Goal: Task Accomplishment & Management: Use online tool/utility

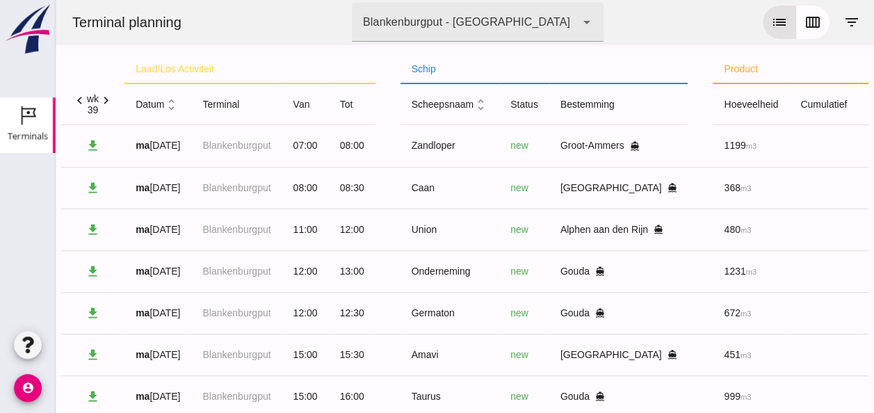
click at [169, 106] on icon "unfold_more" at bounding box center [171, 104] width 15 height 15
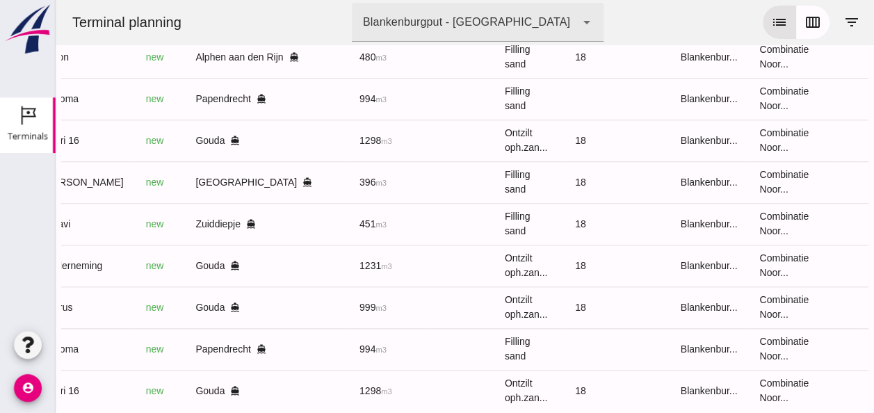
scroll to position [558, 0]
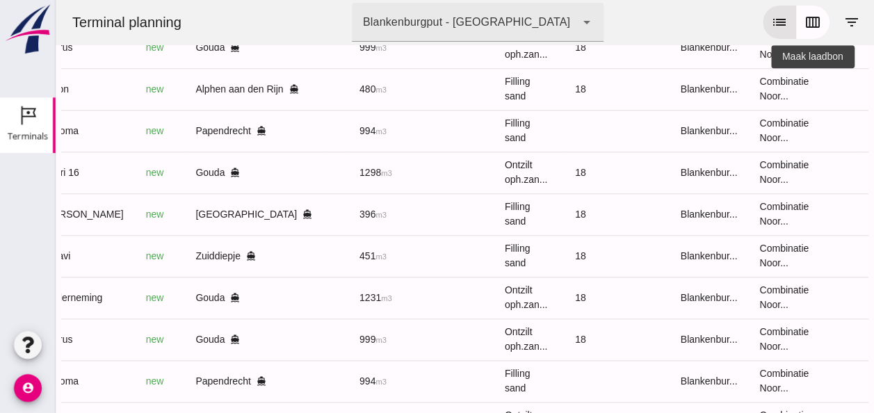
click at [874, 92] on icon "receipt_long" at bounding box center [884, 89] width 13 height 13
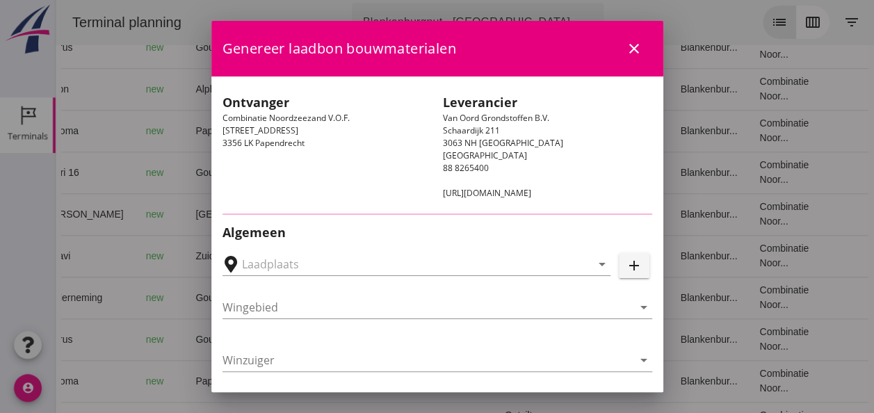
type input "[PERSON_NAME], Alphen aan den Rijn"
type input "Union"
type input "[PERSON_NAME]"
type input "480"
type input "Ophoogzand (6120)"
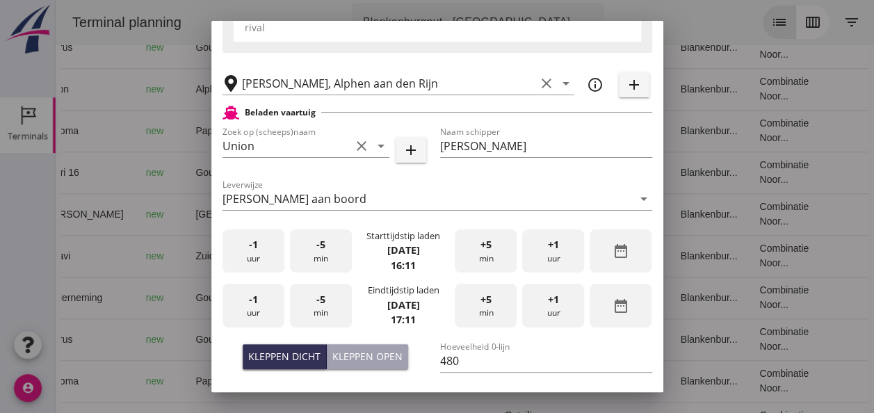
scroll to position [278, 0]
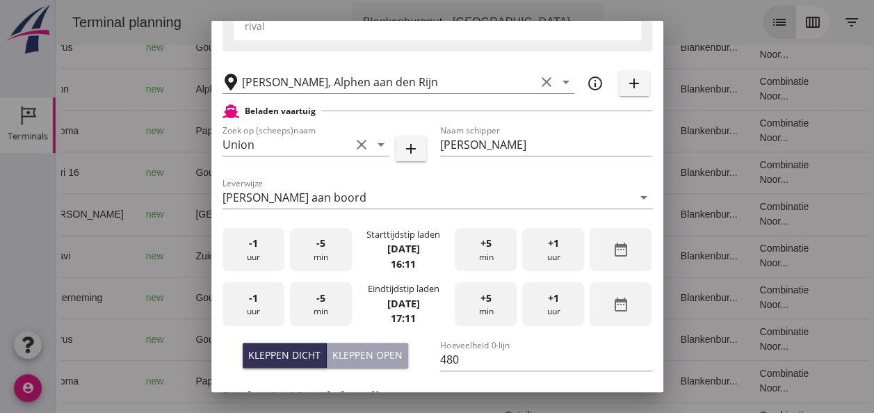
click at [264, 256] on div "-1 uur" at bounding box center [254, 250] width 62 height 44
click at [478, 255] on div "+5 min" at bounding box center [486, 250] width 62 height 44
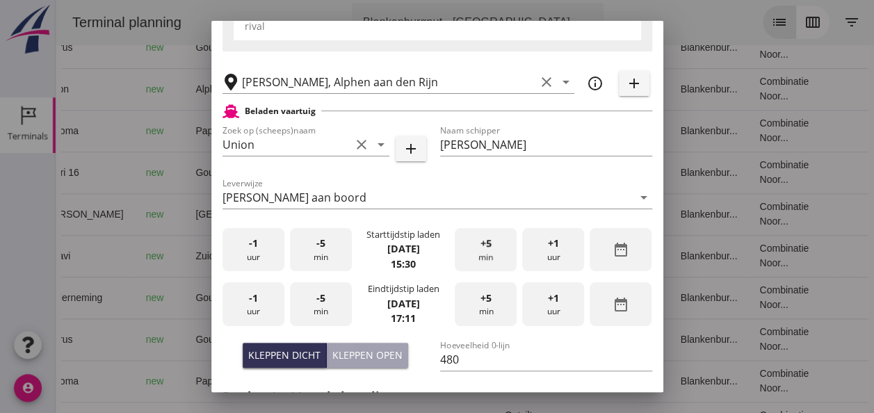
click at [478, 255] on div "+5 min" at bounding box center [486, 250] width 62 height 44
click at [249, 302] on span "-1" at bounding box center [253, 298] width 9 height 15
click at [323, 307] on div "-5 min" at bounding box center [321, 304] width 62 height 44
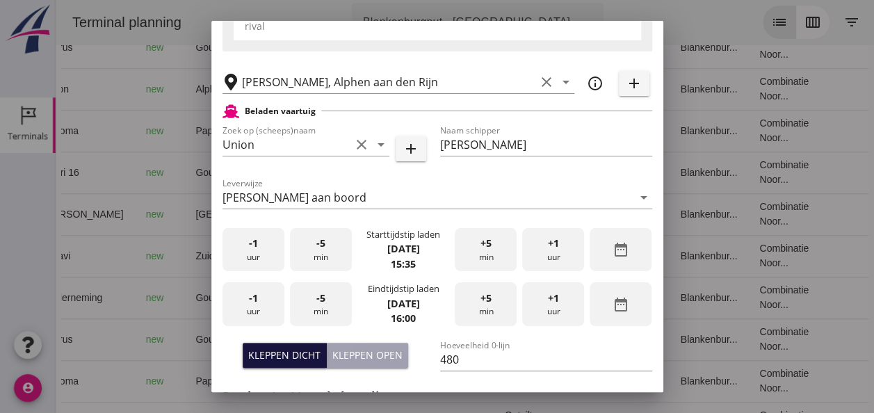
click at [293, 354] on div "Kleppen dicht" at bounding box center [284, 355] width 72 height 15
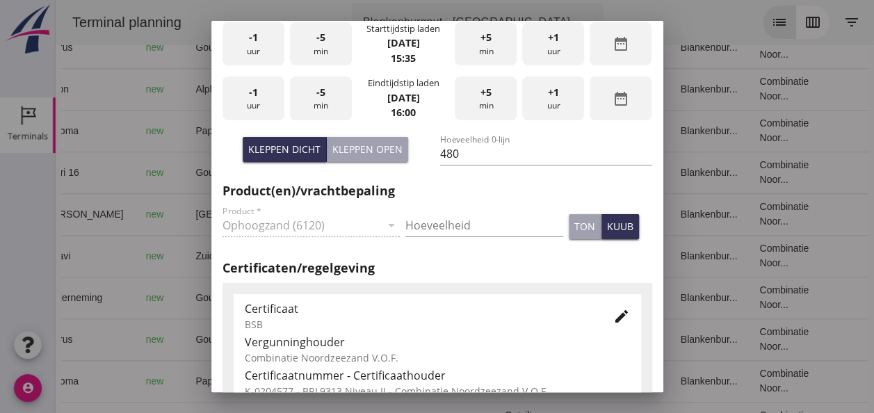
scroll to position [487, 0]
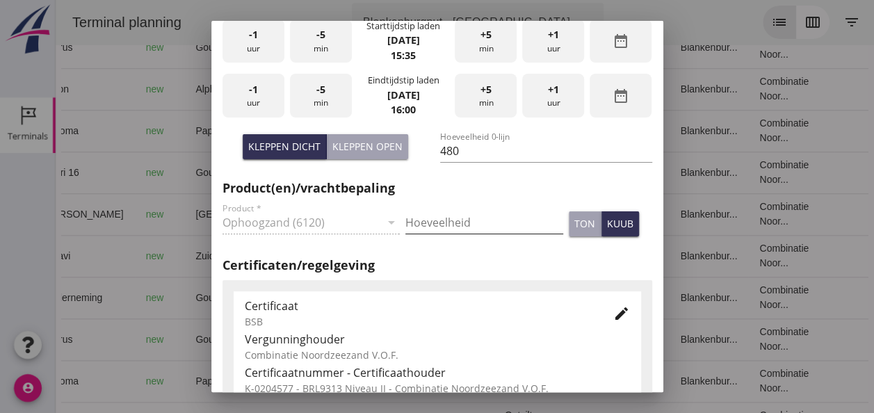
click at [440, 221] on input "Hoeveelheid" at bounding box center [484, 222] width 158 height 22
type input "480"
click at [615, 218] on div "kuub" at bounding box center [620, 223] width 26 height 15
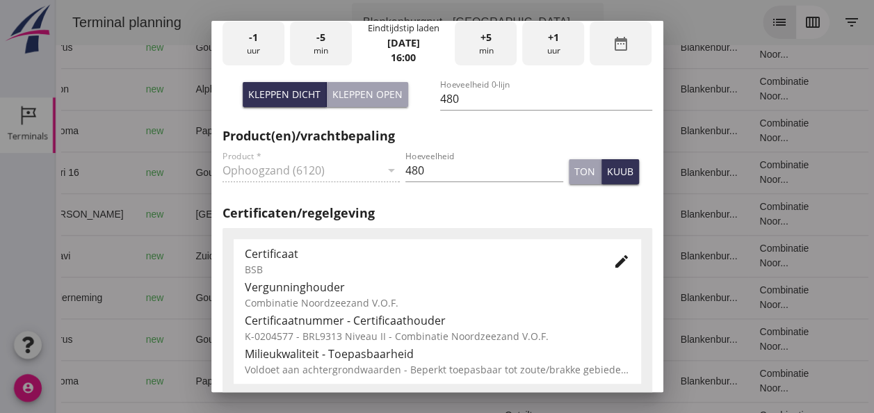
scroll to position [556, 0]
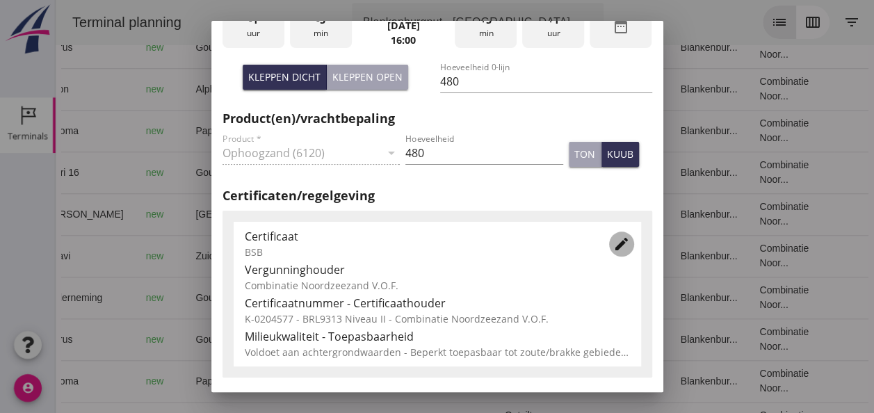
click at [613, 241] on icon "edit" at bounding box center [621, 244] width 17 height 17
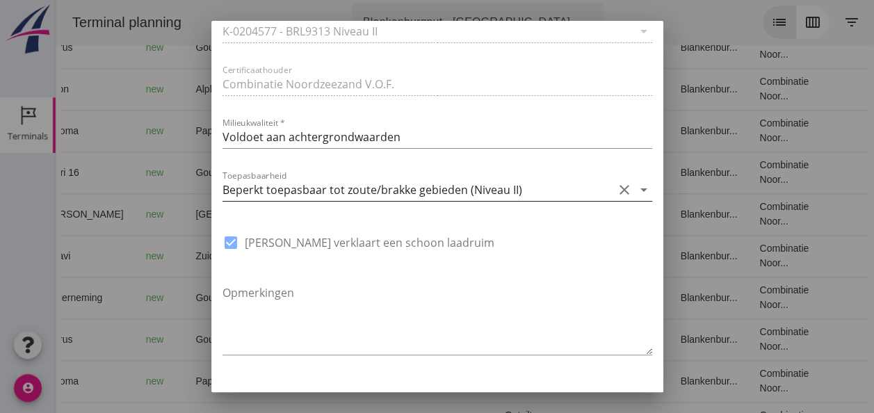
scroll to position [1054, 0]
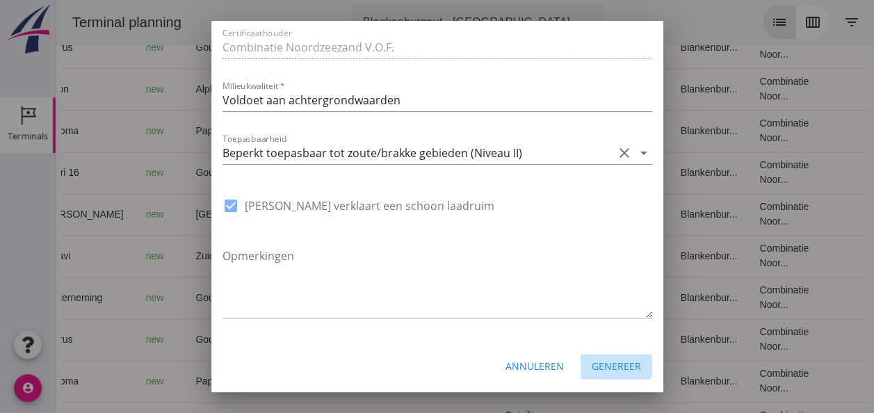
click at [612, 366] on div "Genereer" at bounding box center [616, 366] width 49 height 15
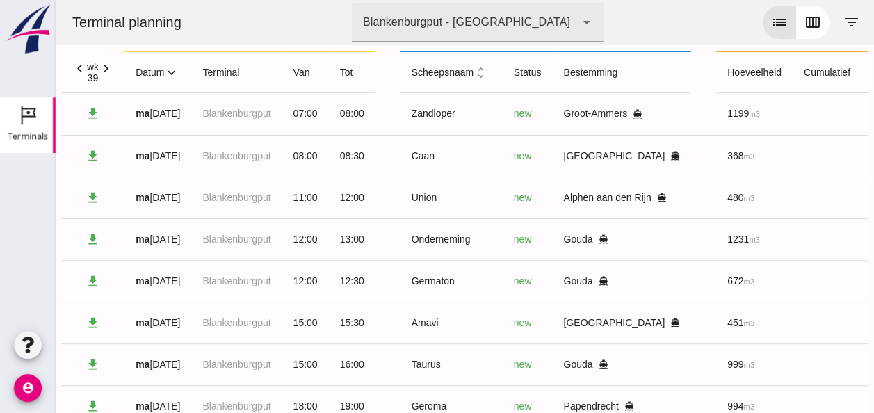
scroll to position [0, 0]
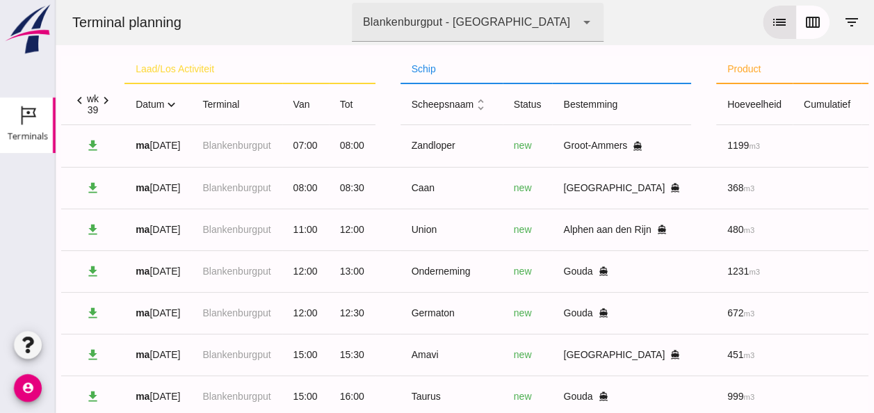
click at [172, 104] on icon "expand_more" at bounding box center [171, 104] width 15 height 15
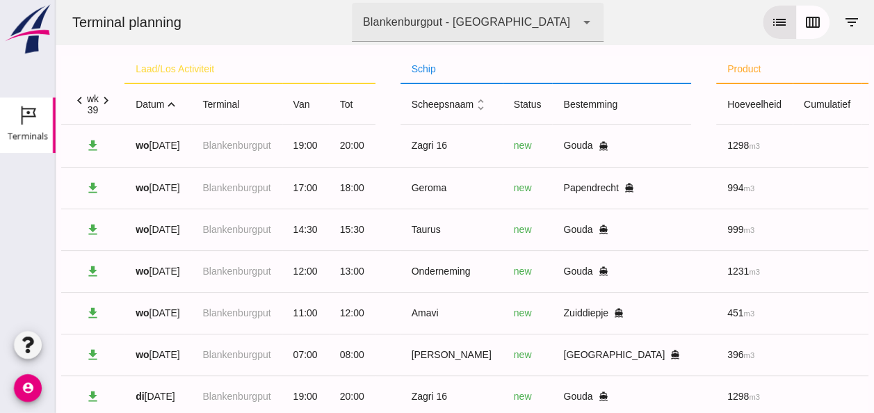
click at [172, 104] on icon "expand_less" at bounding box center [171, 104] width 15 height 15
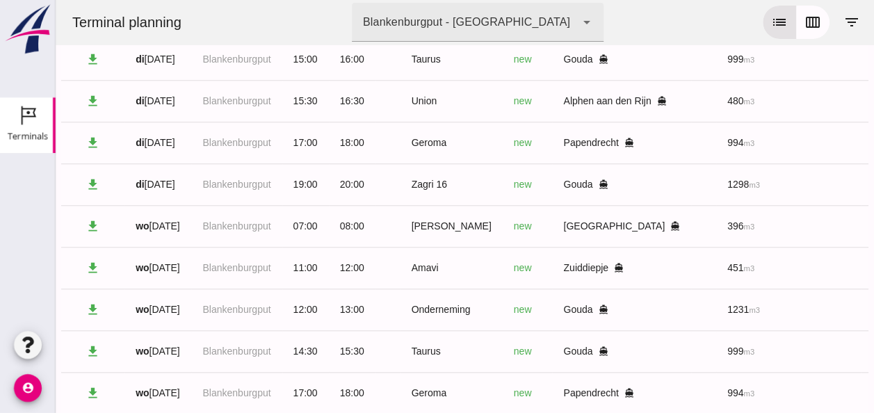
scroll to position [558, 0]
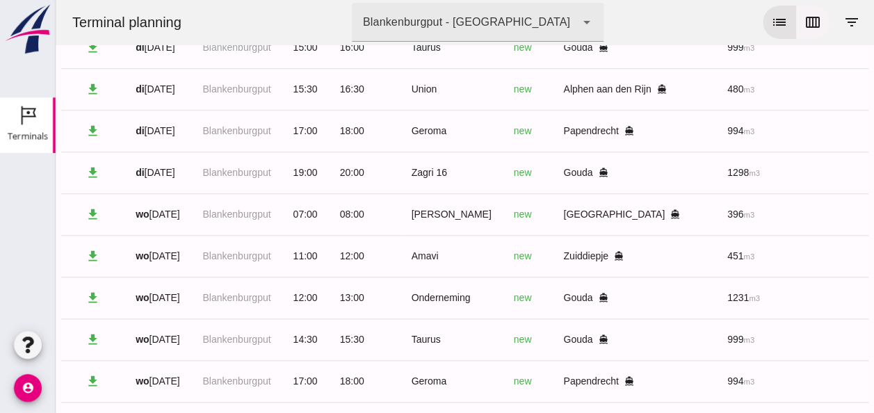
click at [805, 22] on icon "calendar_view_week" at bounding box center [813, 22] width 17 height 17
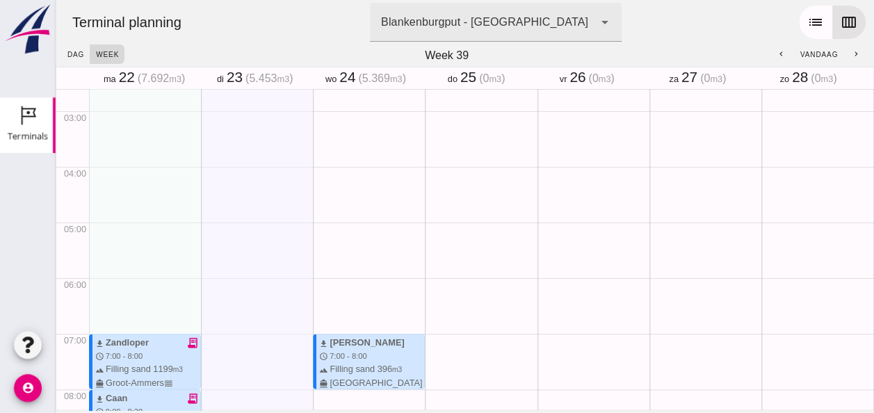
scroll to position [125, 0]
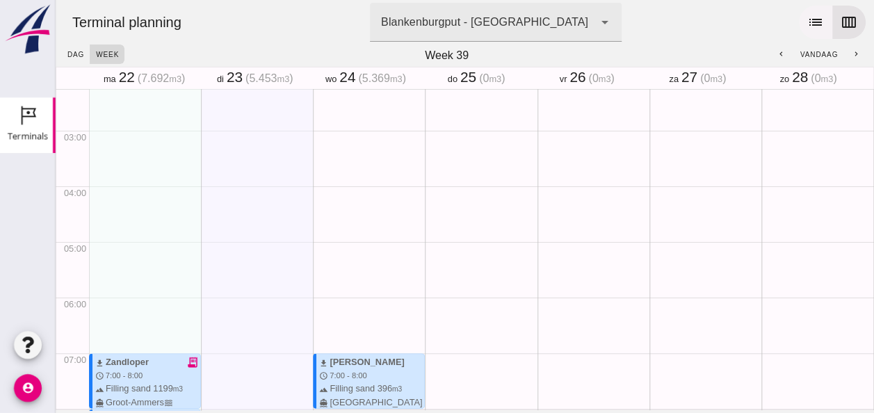
click at [807, 24] on icon "list" at bounding box center [815, 22] width 17 height 17
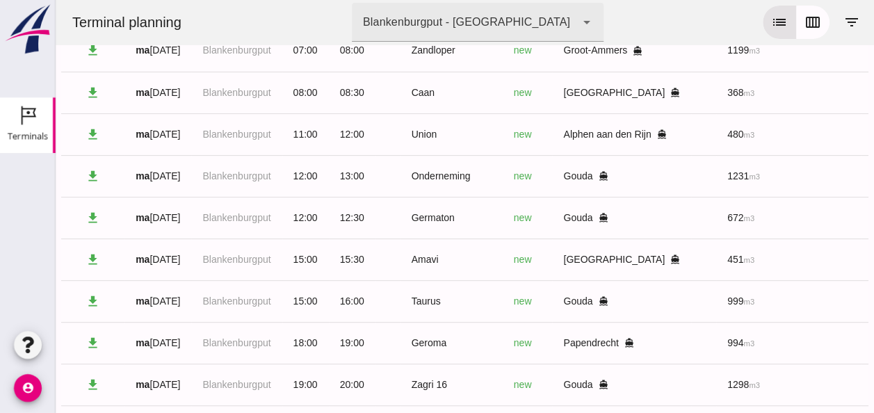
scroll to position [0, 0]
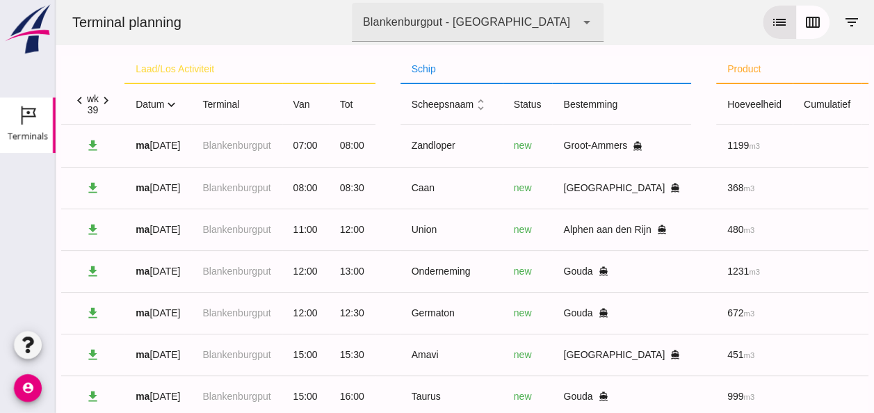
click at [174, 106] on icon "expand_more" at bounding box center [171, 104] width 15 height 15
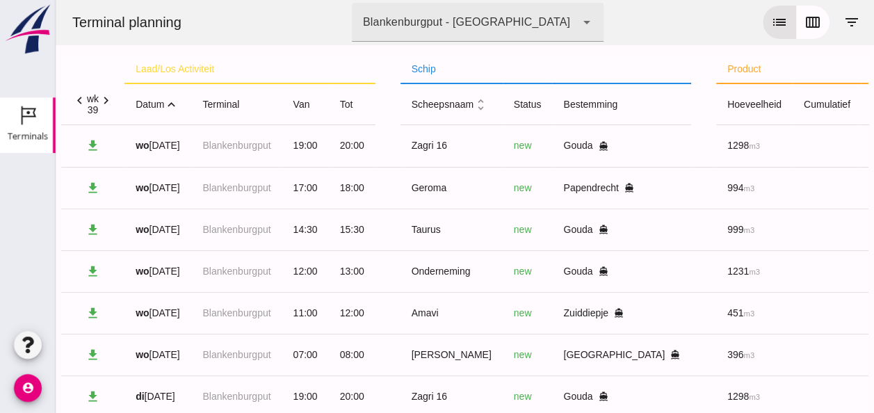
click at [174, 106] on icon "expand_less" at bounding box center [171, 104] width 15 height 15
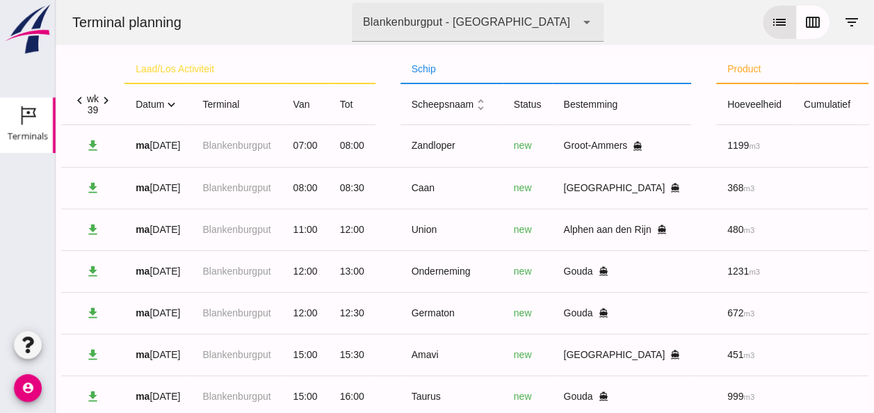
click at [173, 104] on icon "expand_more" at bounding box center [171, 104] width 15 height 15
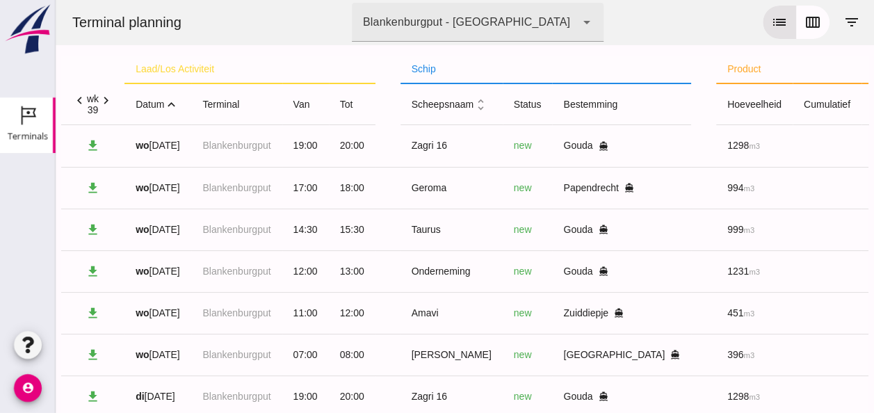
click at [172, 103] on icon "expand_less" at bounding box center [171, 104] width 15 height 15
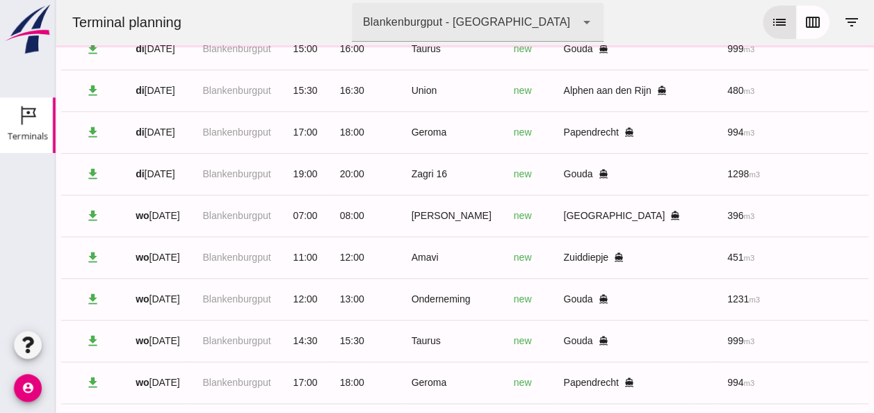
scroll to position [626, 0]
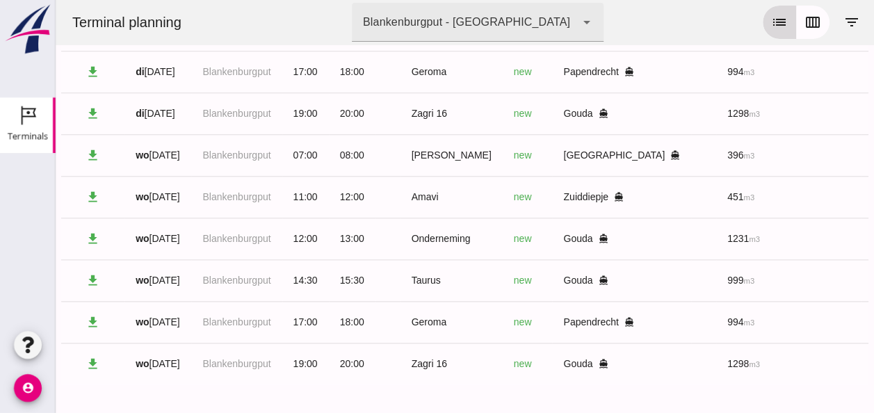
click at [771, 19] on icon "list" at bounding box center [779, 22] width 17 height 17
click at [805, 26] on icon "calendar_view_week" at bounding box center [813, 22] width 17 height 17
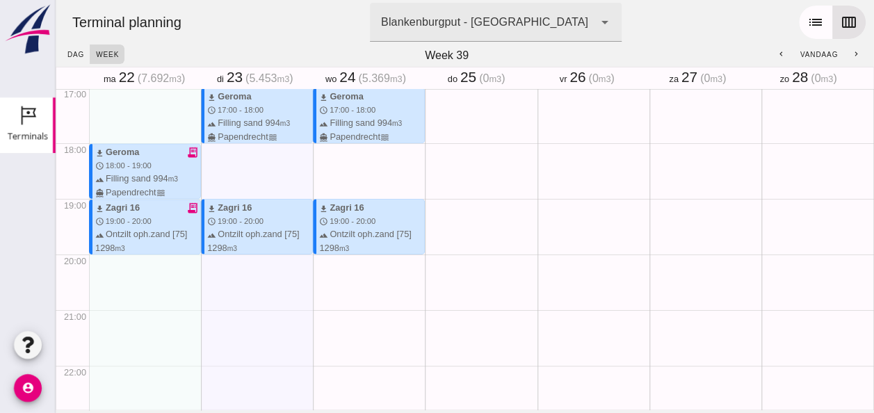
scroll to position [1013, 0]
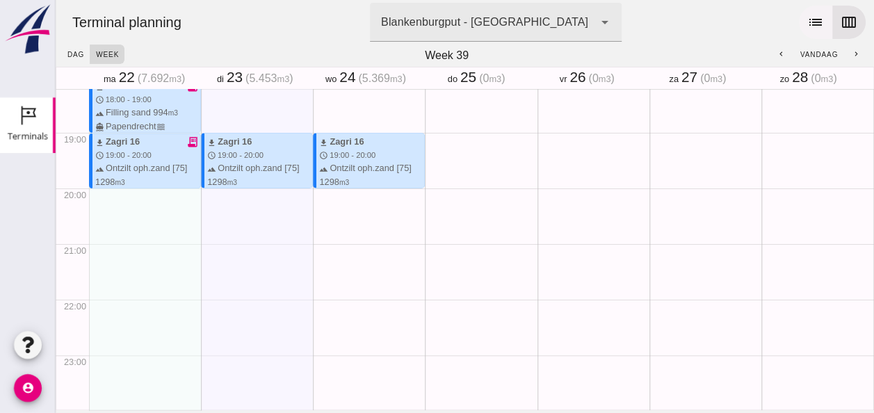
click at [812, 25] on icon "list" at bounding box center [815, 22] width 17 height 17
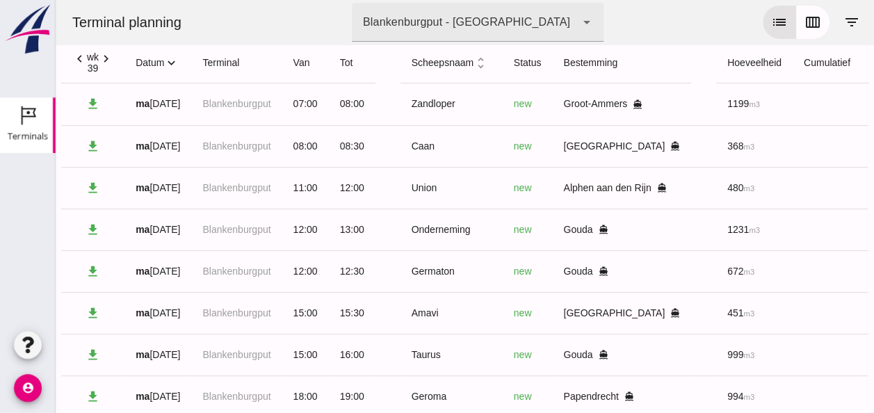
scroll to position [0, 0]
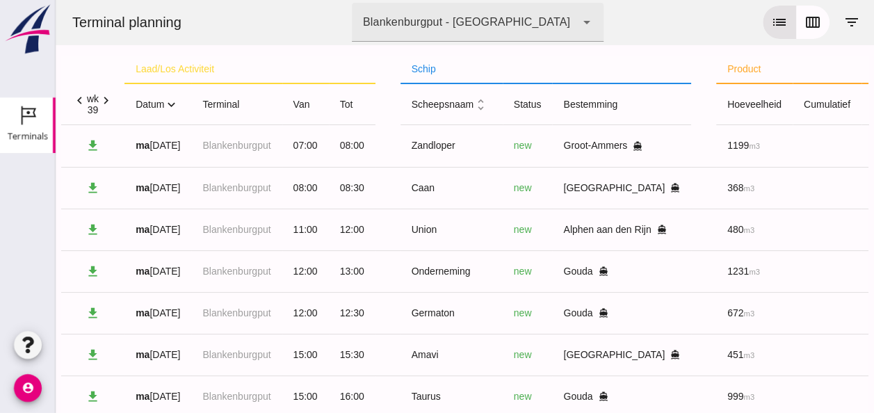
click at [173, 103] on icon "expand_more" at bounding box center [171, 104] width 15 height 15
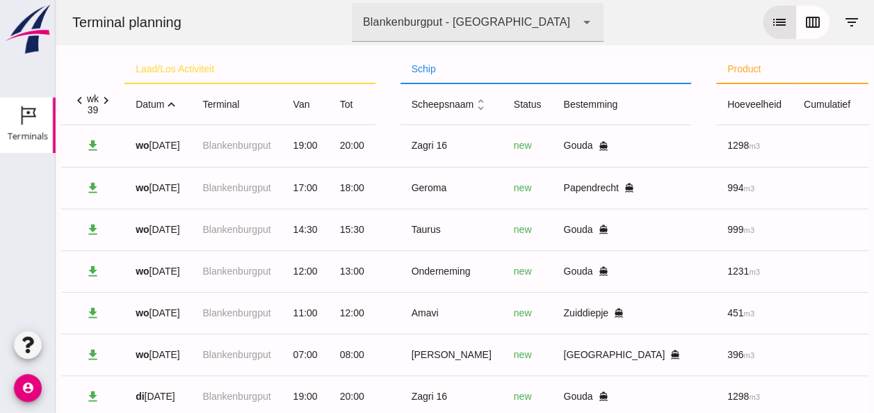
click at [173, 103] on icon "expand_less" at bounding box center [171, 104] width 15 height 15
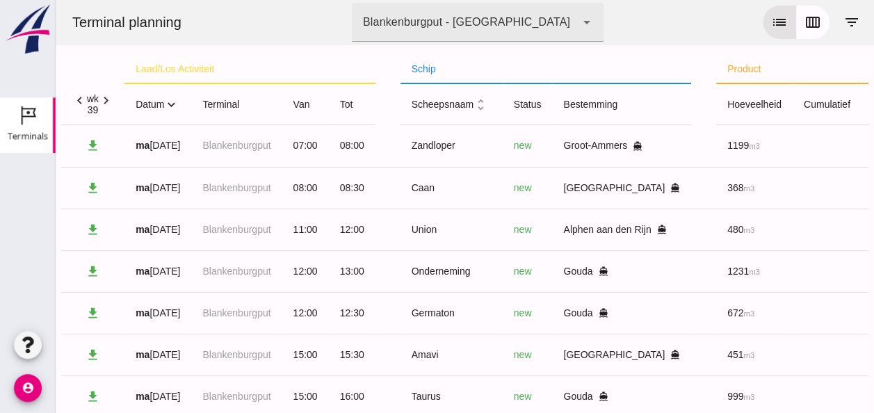
click at [174, 104] on icon "expand_more" at bounding box center [171, 104] width 15 height 15
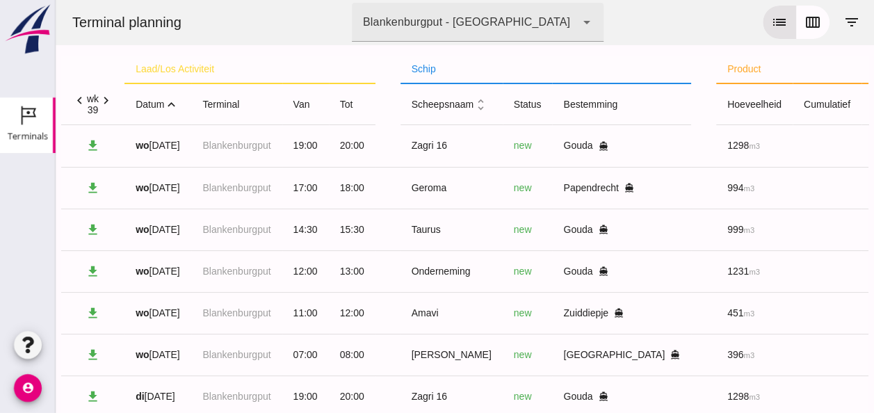
click at [172, 106] on icon "expand_less" at bounding box center [171, 104] width 15 height 15
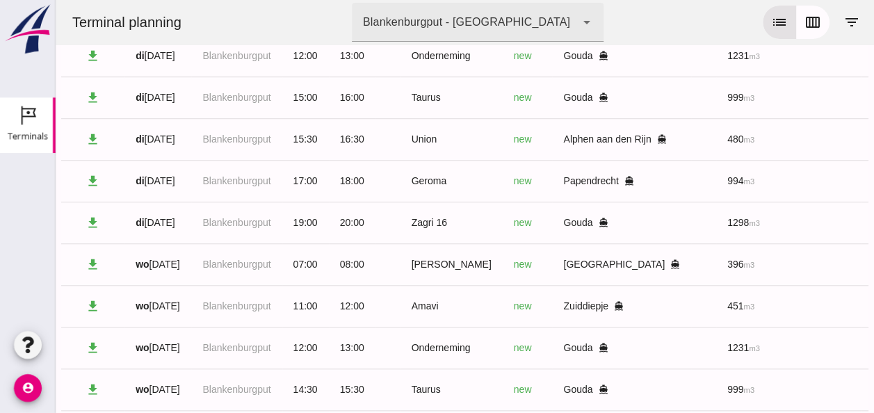
scroll to position [487, 0]
